Goal: Complete application form

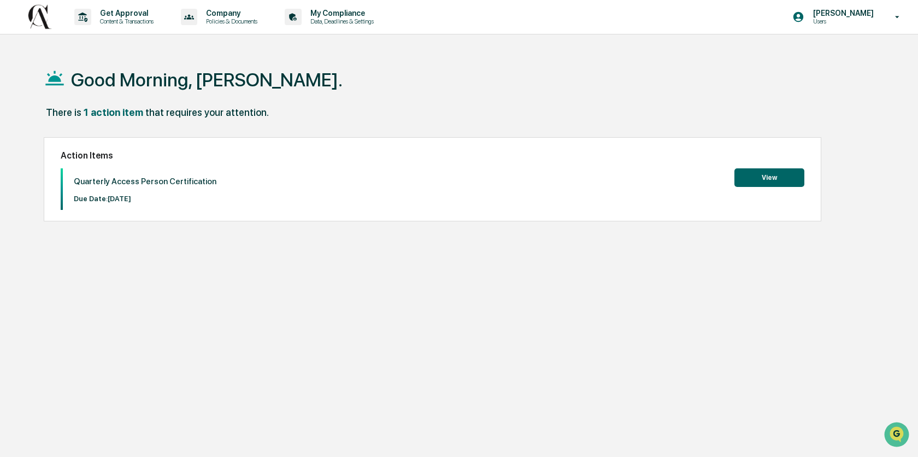
click at [770, 175] on button "View" at bounding box center [770, 177] width 70 height 19
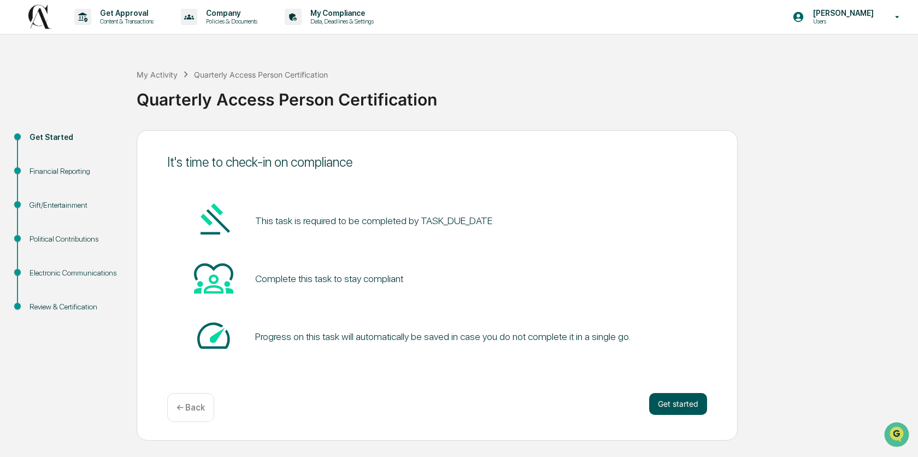
click at [688, 397] on button "Get started" at bounding box center [678, 404] width 58 height 22
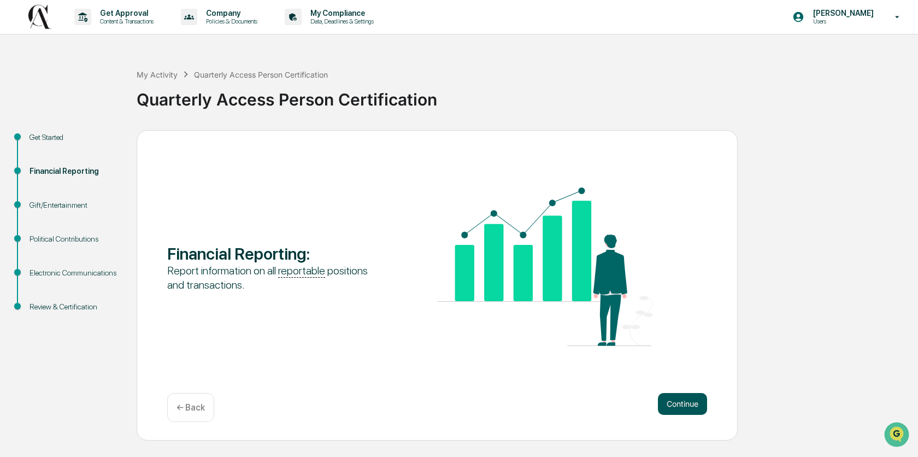
click at [684, 408] on button "Continue" at bounding box center [682, 404] width 49 height 22
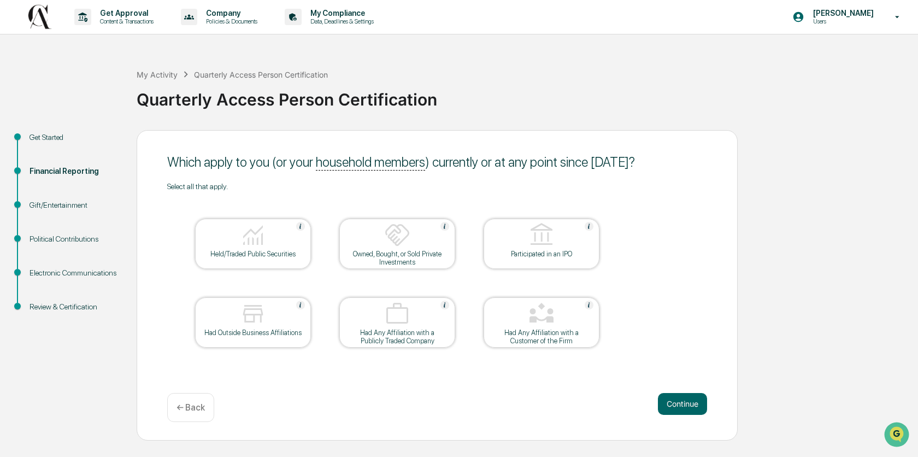
click at [295, 247] on div at bounding box center [252, 236] width 109 height 28
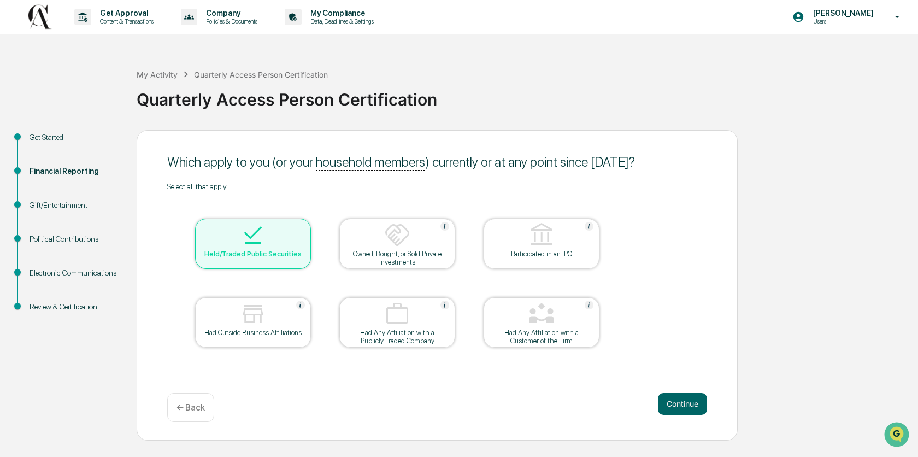
click at [426, 261] on div "Owned, Bought, or Sold Private Investments" at bounding box center [397, 258] width 98 height 16
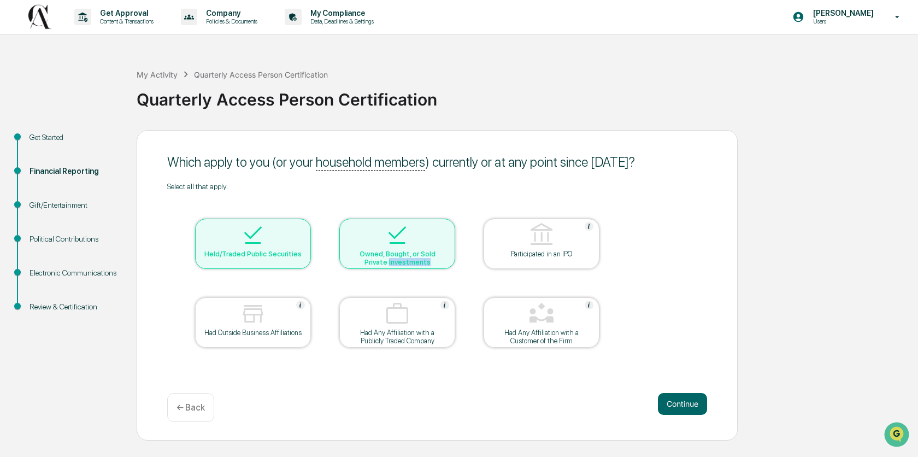
click at [426, 261] on div "Owned, Bought, or Sold Private Investments" at bounding box center [397, 258] width 98 height 16
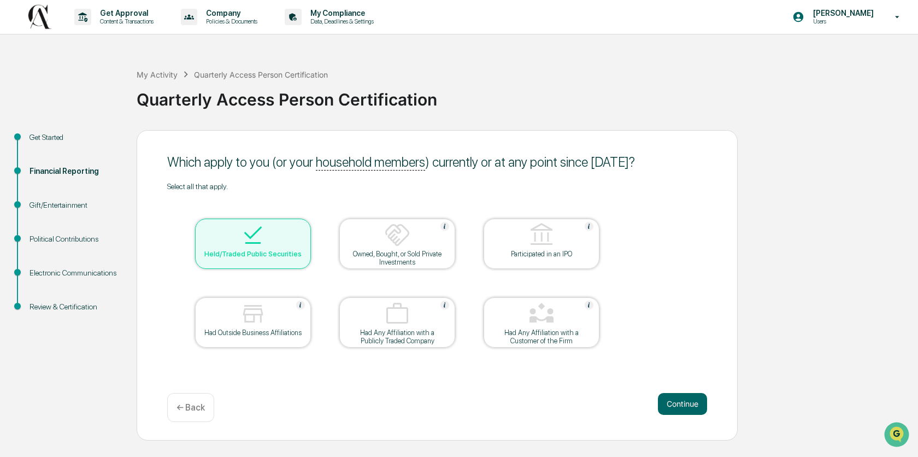
click at [283, 337] on div "Had Outside Business Affiliations" at bounding box center [253, 332] width 98 height 8
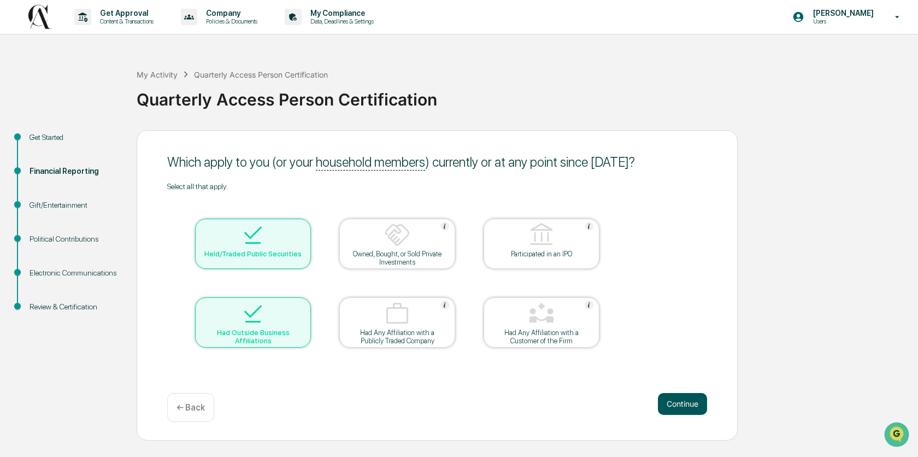
click at [692, 405] on button "Continue" at bounding box center [682, 404] width 49 height 22
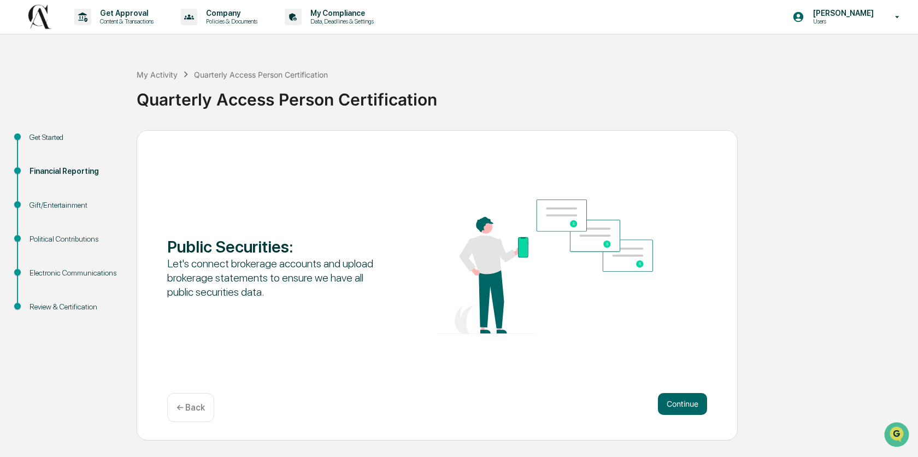
click at [692, 405] on button "Continue" at bounding box center [682, 404] width 49 height 22
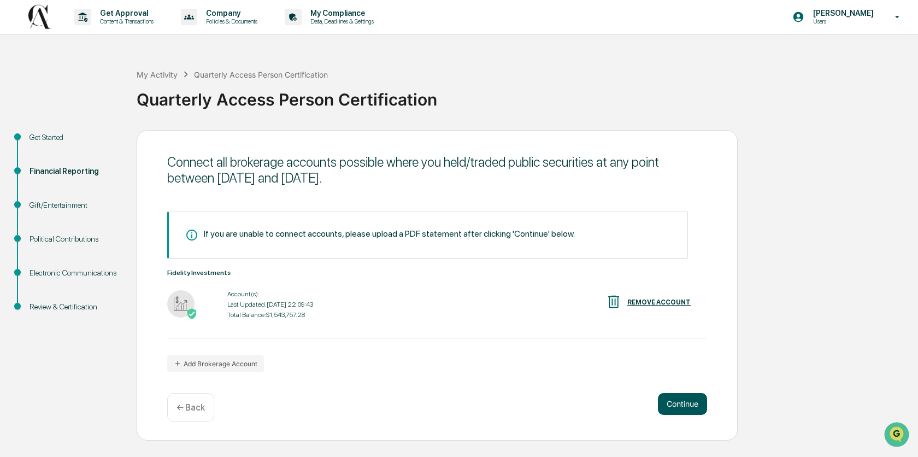
click at [678, 403] on button "Continue" at bounding box center [682, 404] width 49 height 22
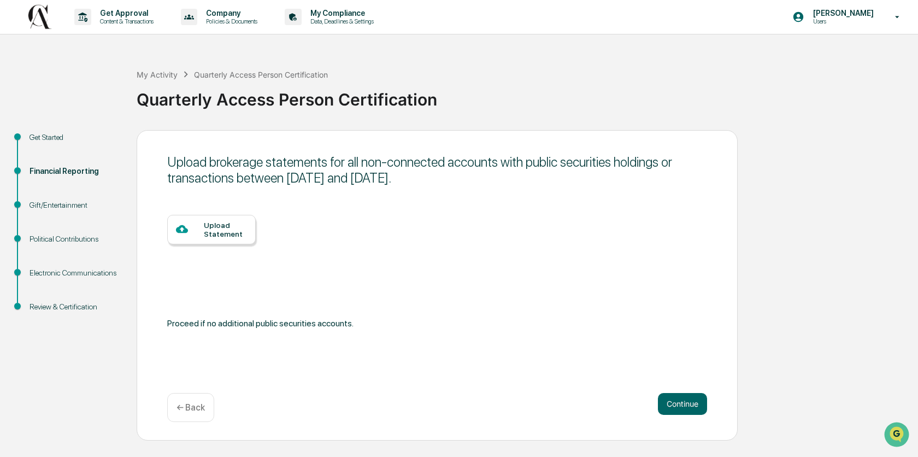
click at [230, 230] on div "Upload Statement" at bounding box center [225, 229] width 43 height 17
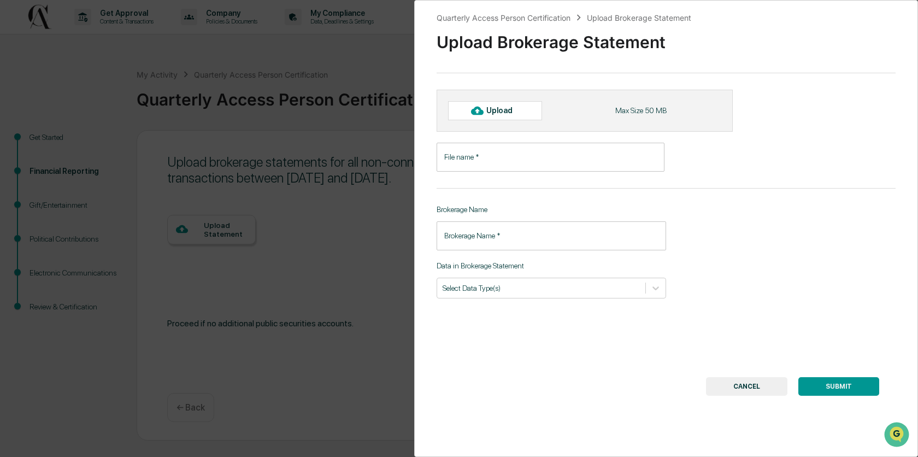
click at [721, 386] on button "CANCEL" at bounding box center [746, 386] width 81 height 19
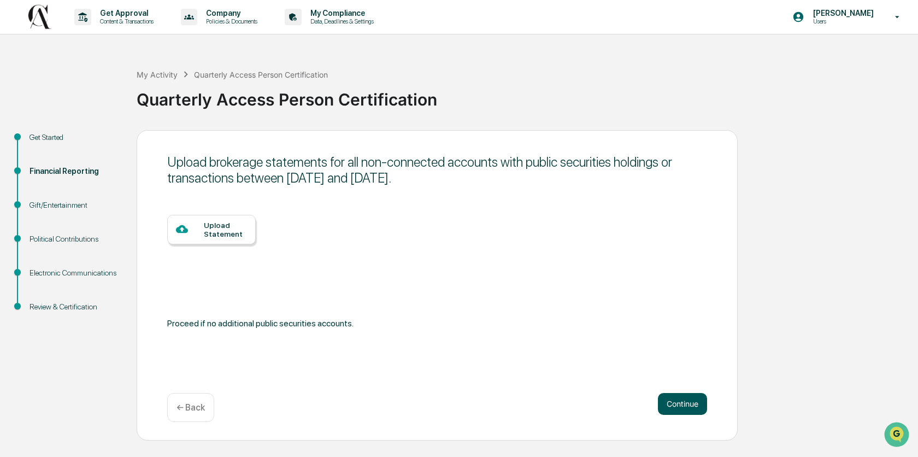
click at [672, 404] on button "Continue" at bounding box center [682, 404] width 49 height 22
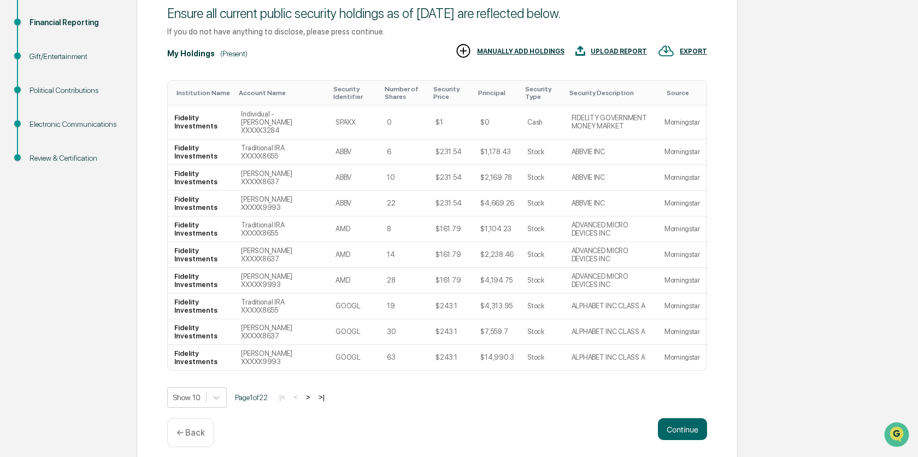
scroll to position [149, 0]
click at [673, 421] on button "Continue" at bounding box center [682, 429] width 49 height 22
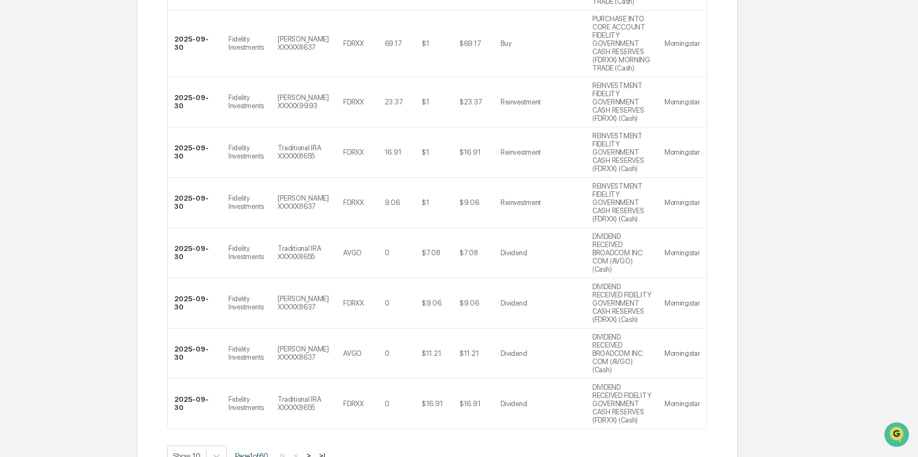
scroll to position [492, 0]
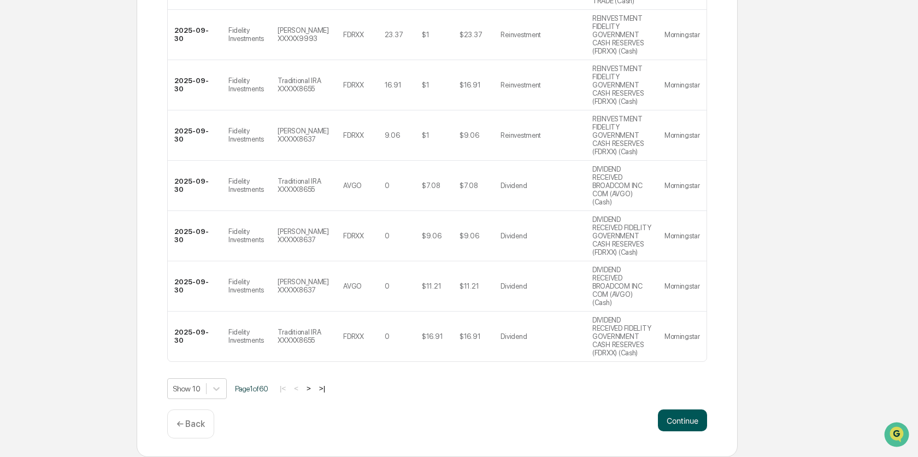
click at [688, 420] on button "Continue" at bounding box center [682, 420] width 49 height 22
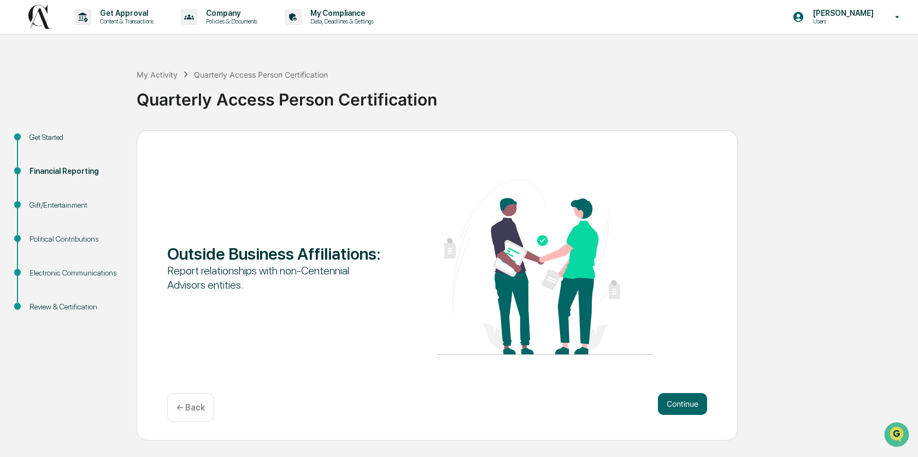
scroll to position [0, 0]
click at [189, 401] on div "← Back" at bounding box center [190, 407] width 47 height 29
